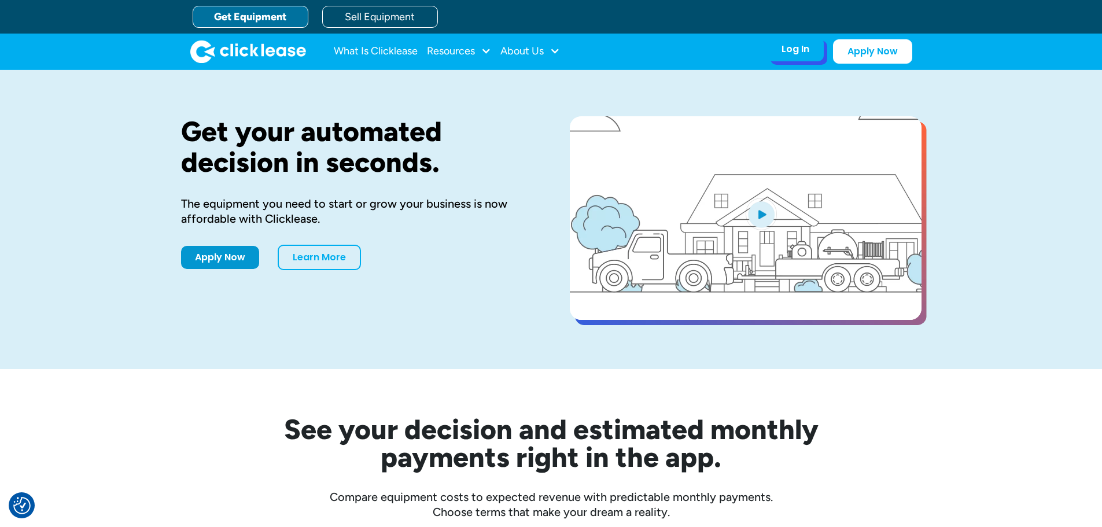
click at [797, 54] on div "Log In" at bounding box center [795, 49] width 28 height 12
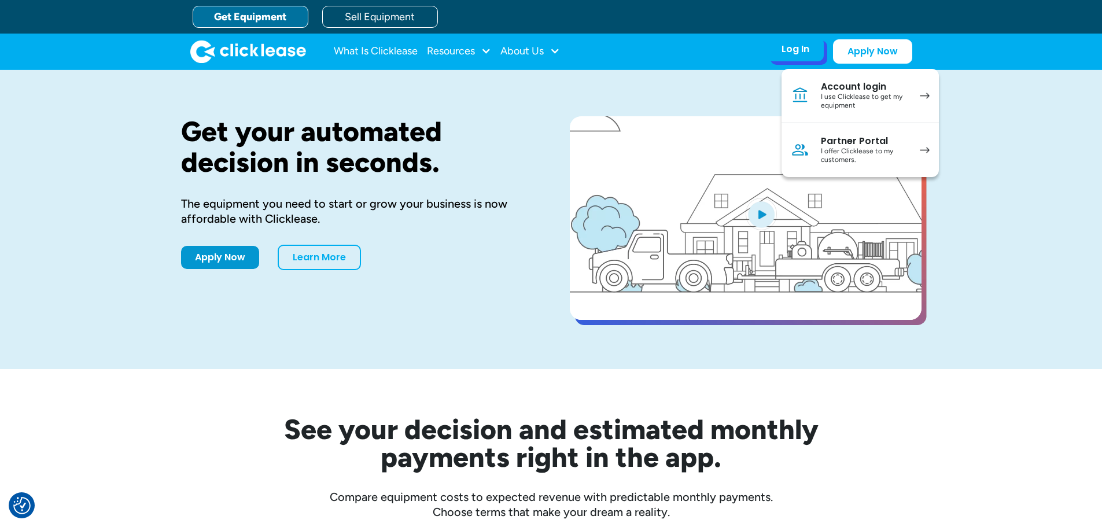
click at [854, 95] on div "I use Clicklease to get my equipment" at bounding box center [864, 102] width 87 height 18
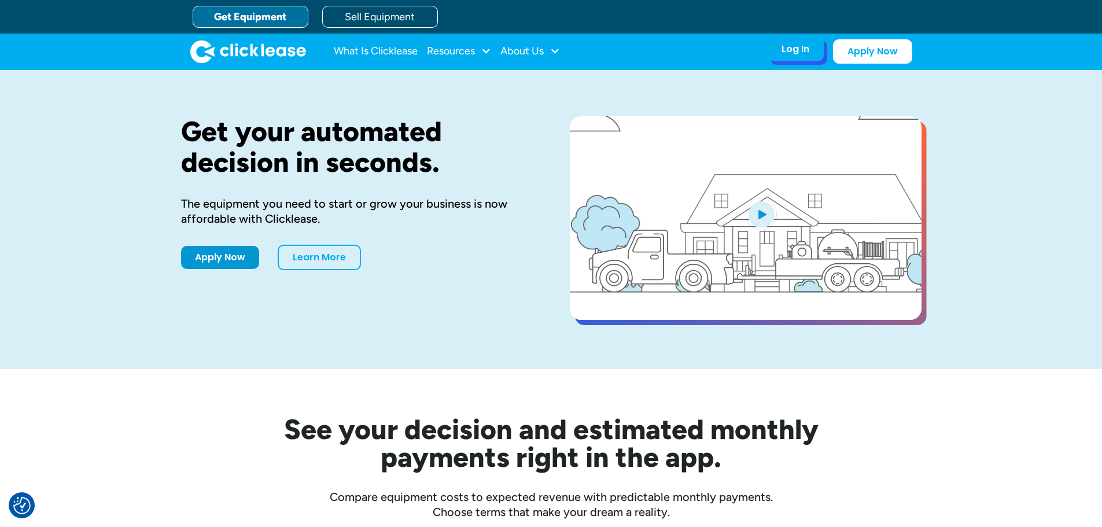
click at [807, 54] on div "Log In" at bounding box center [795, 49] width 28 height 12
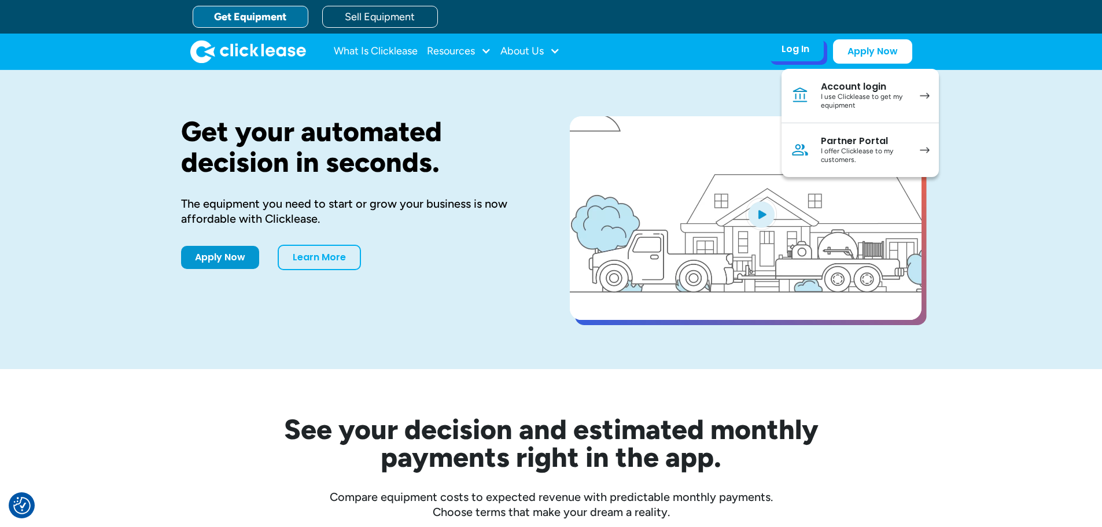
click at [872, 151] on div "I offer Clicklease to my customers." at bounding box center [864, 156] width 87 height 18
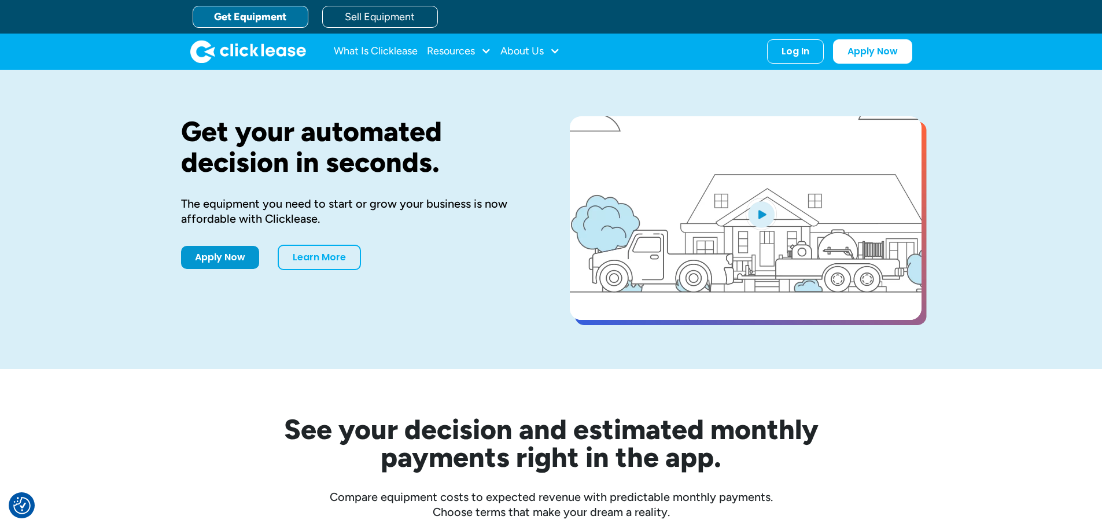
click at [781, 67] on div "What Is Clicklease Resources Blog Case Studies Videos FAQs About Us About Us Ca…" at bounding box center [551, 52] width 722 height 36
click at [792, 49] on div "Log In" at bounding box center [795, 49] width 28 height 12
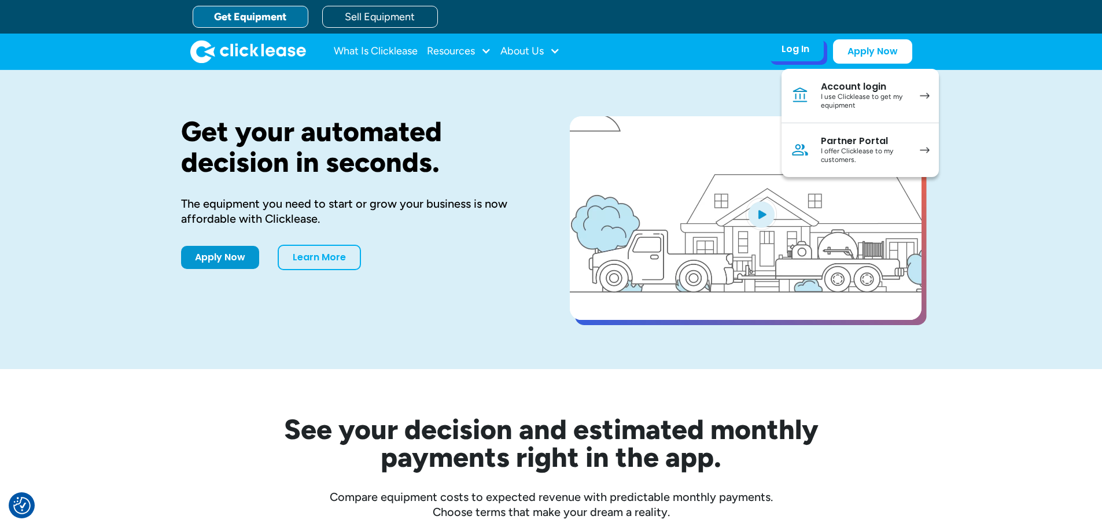
click at [884, 147] on div "I offer Clicklease to my customers." at bounding box center [864, 156] width 87 height 18
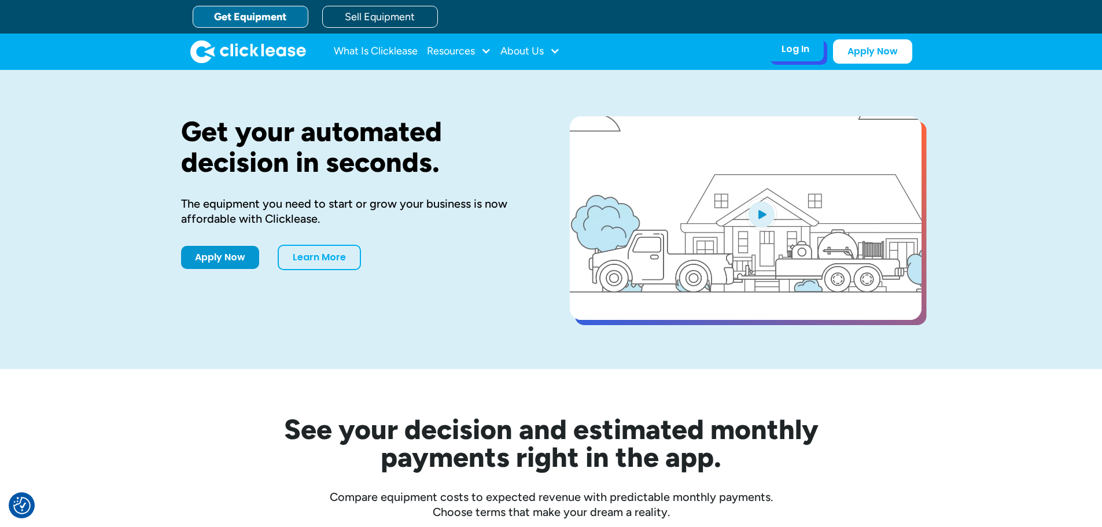
click at [806, 58] on div "Log In Account login I use Clicklease to get my equipment Partner Portal I offe…" at bounding box center [795, 49] width 57 height 24
click at [804, 53] on div "Log In" at bounding box center [795, 49] width 28 height 12
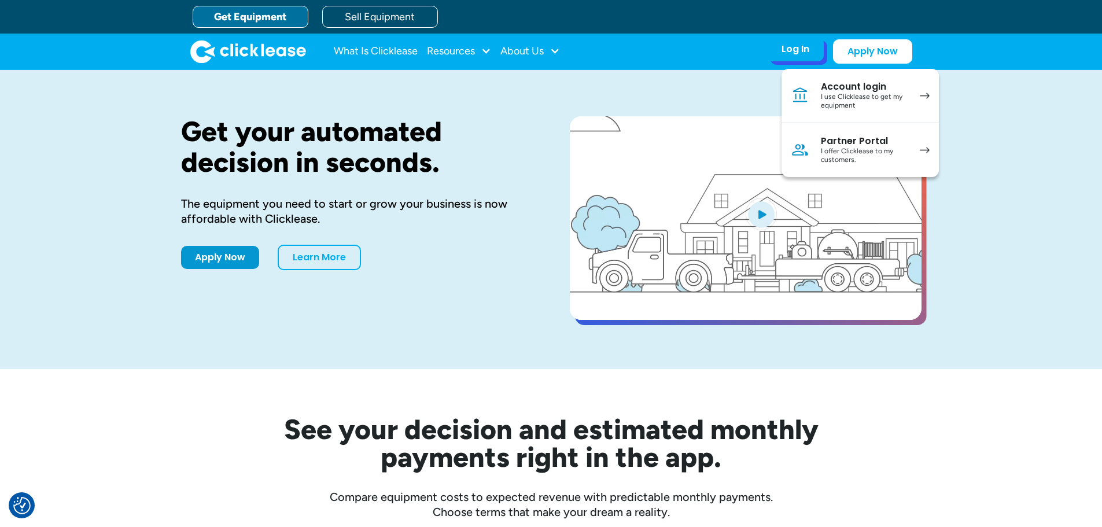
click at [845, 147] on div "I offer Clicklease to my customers." at bounding box center [864, 156] width 87 height 18
